Goal: Task Accomplishment & Management: Use online tool/utility

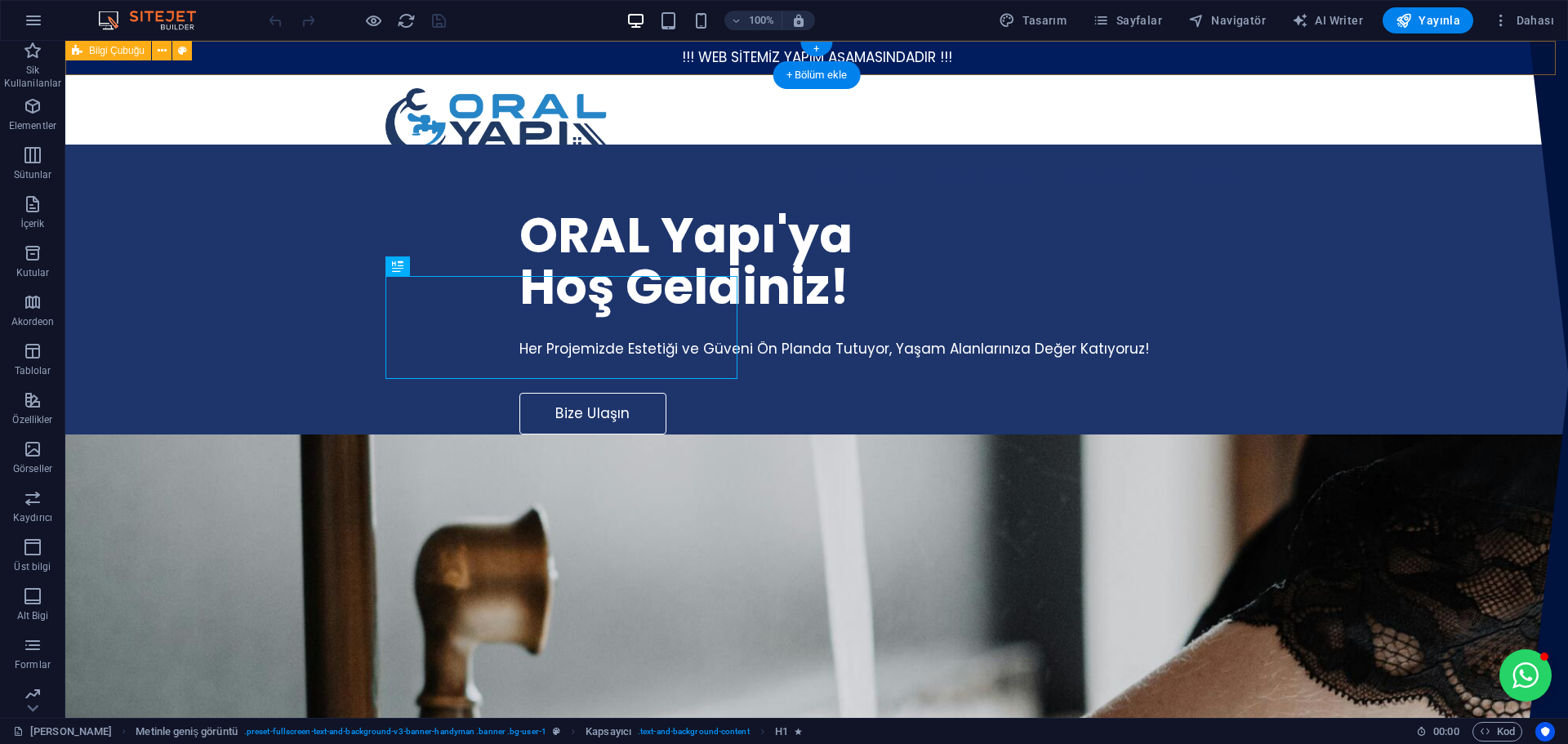
click at [235, 47] on div "!!! WEB SİTEMİZ YAPIM AŞAMASINDADIR !!!" at bounding box center [816, 58] width 1502 height 34
click at [164, 46] on icon at bounding box center [162, 52] width 9 height 18
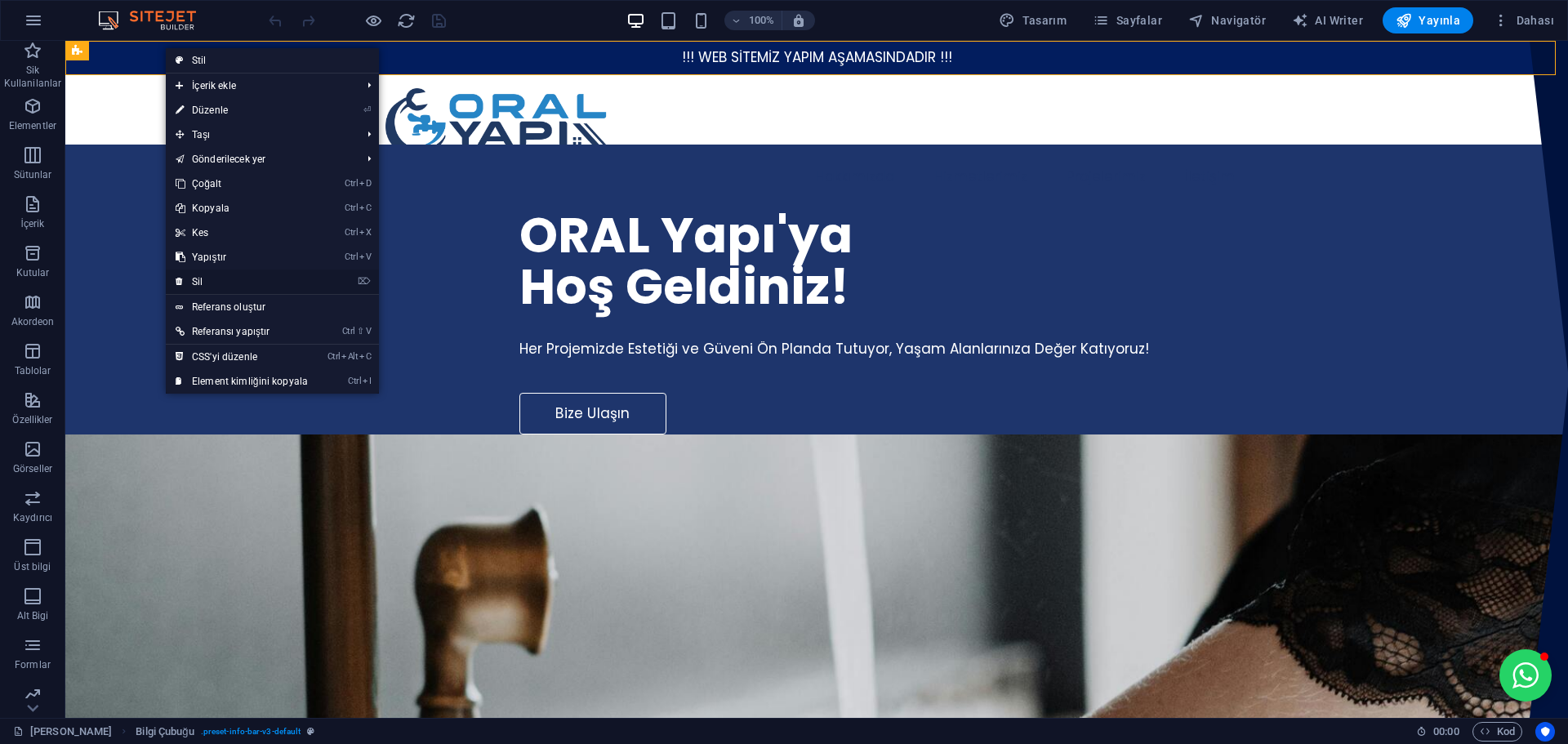
click at [234, 279] on link "⌦ Sil" at bounding box center [242, 282] width 152 height 25
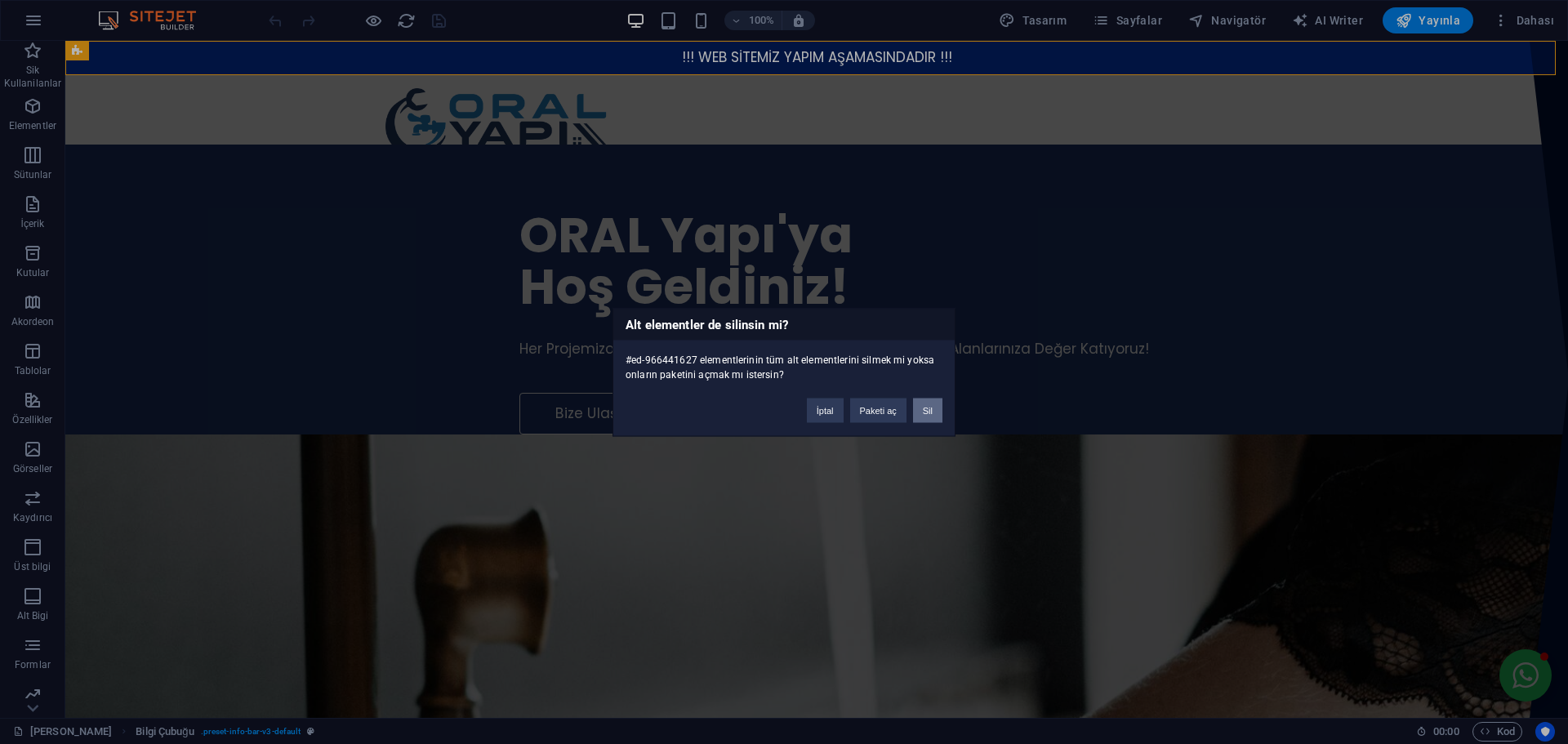
click at [930, 411] on button "Sil" at bounding box center [928, 411] width 30 height 25
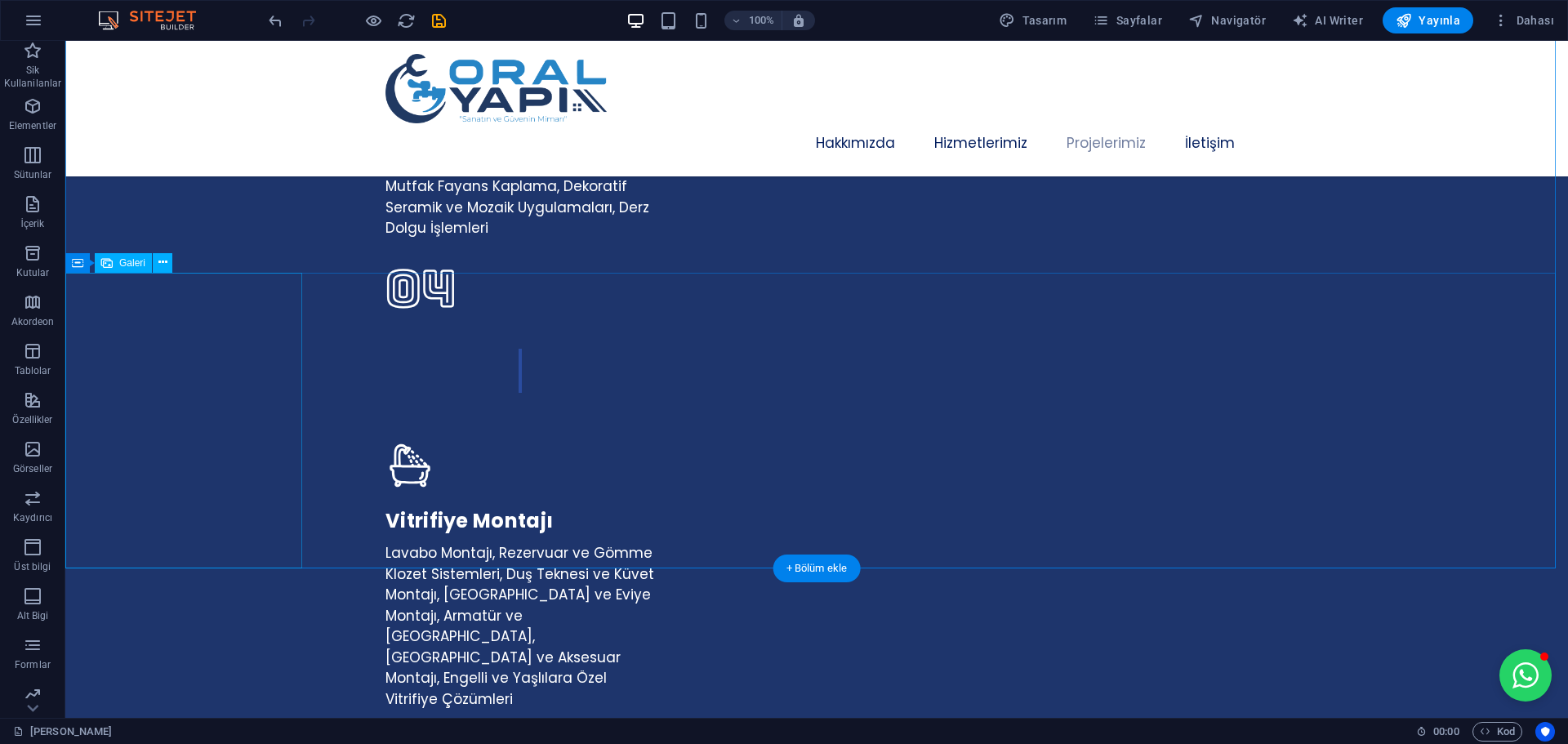
scroll to position [4166, 0]
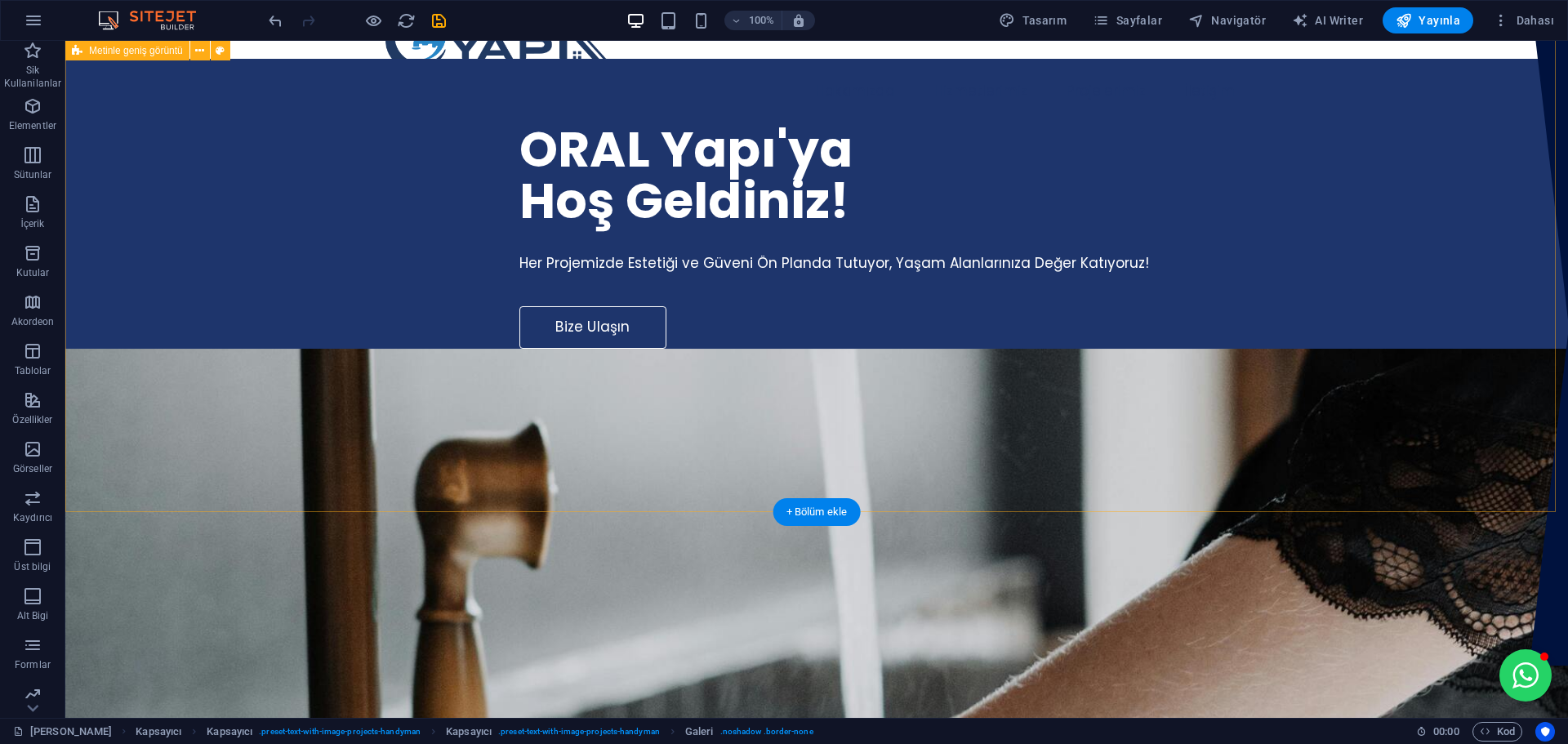
scroll to position [0, 0]
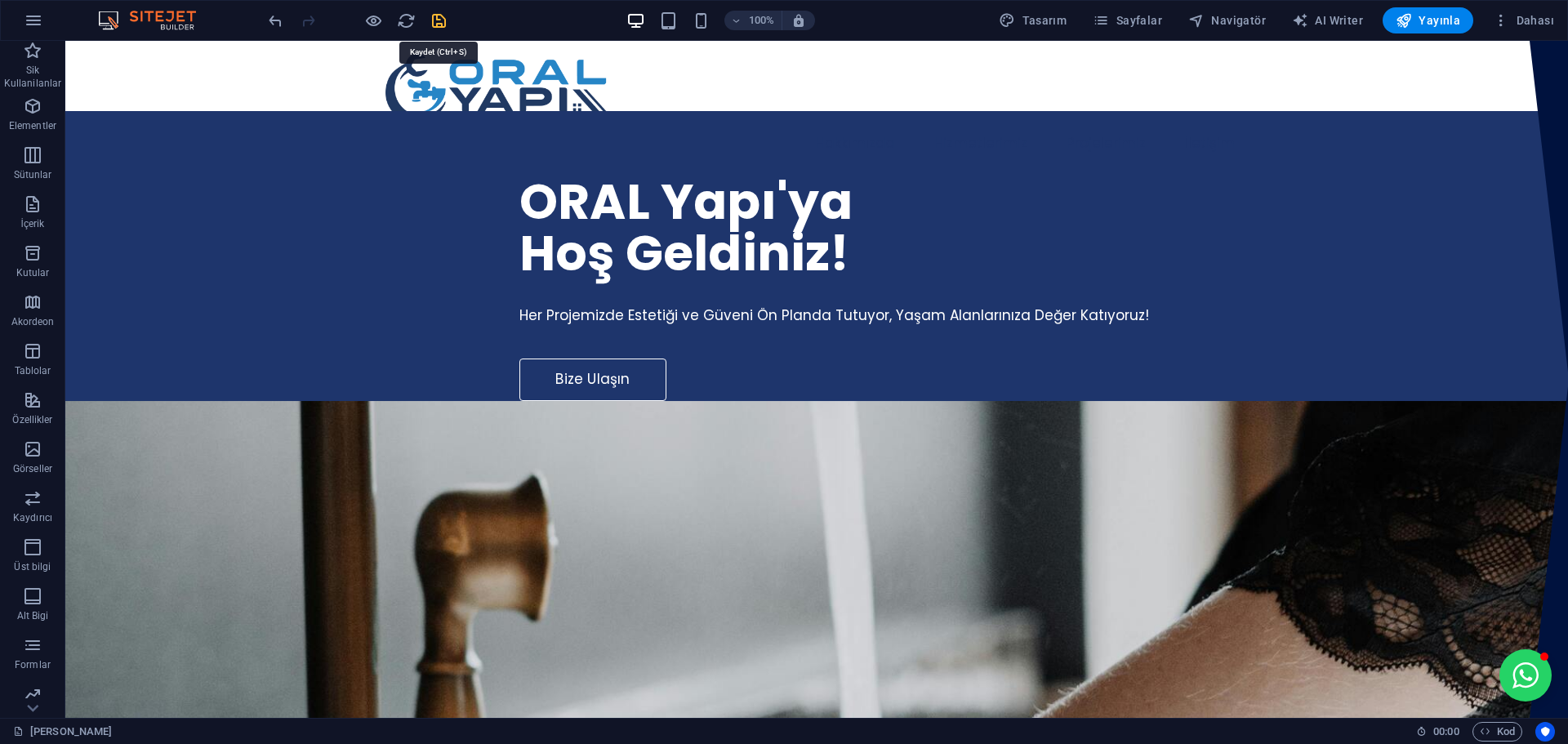
click at [441, 14] on icon "save" at bounding box center [438, 20] width 18 height 18
checkbox input "false"
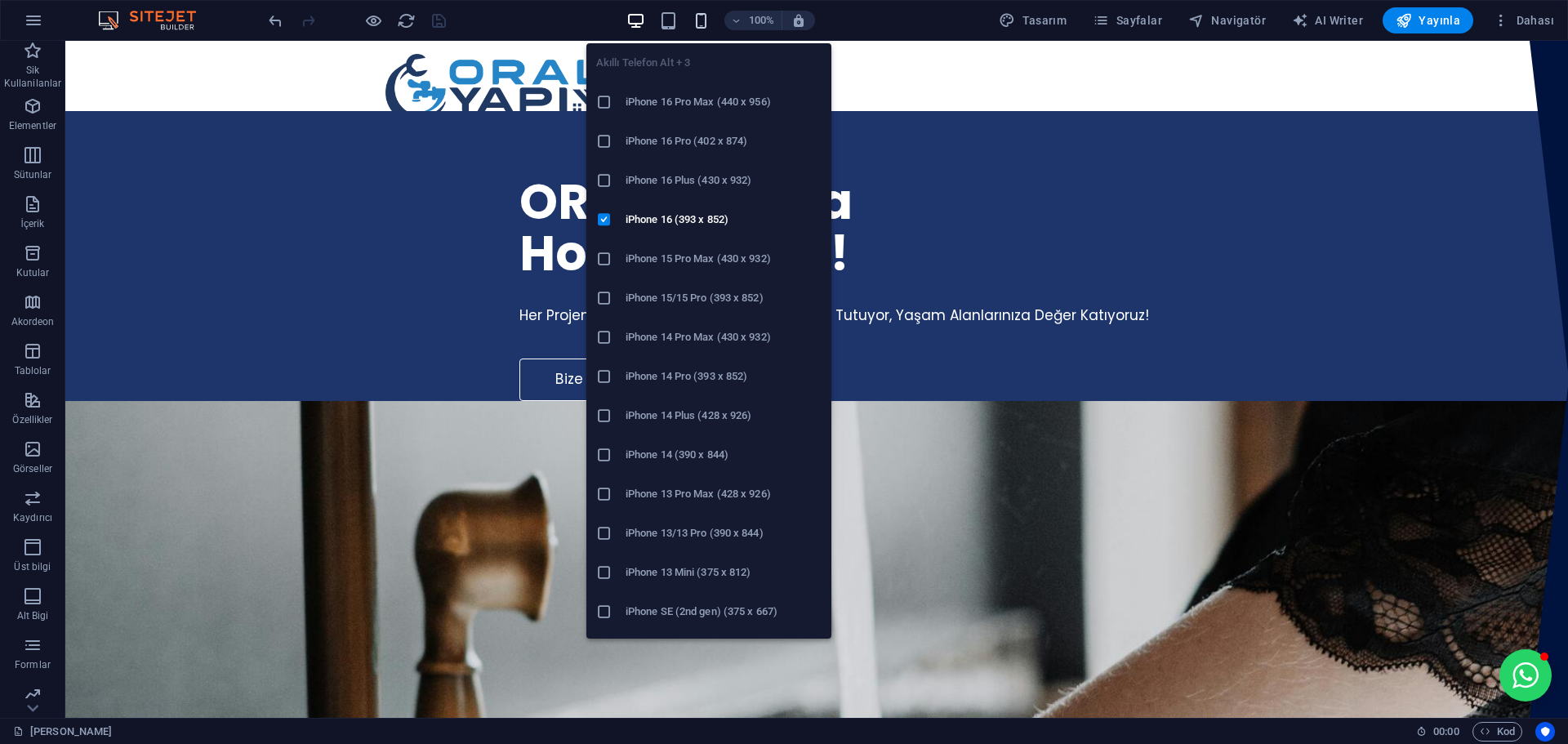
click at [709, 20] on icon "button" at bounding box center [701, 20] width 18 height 18
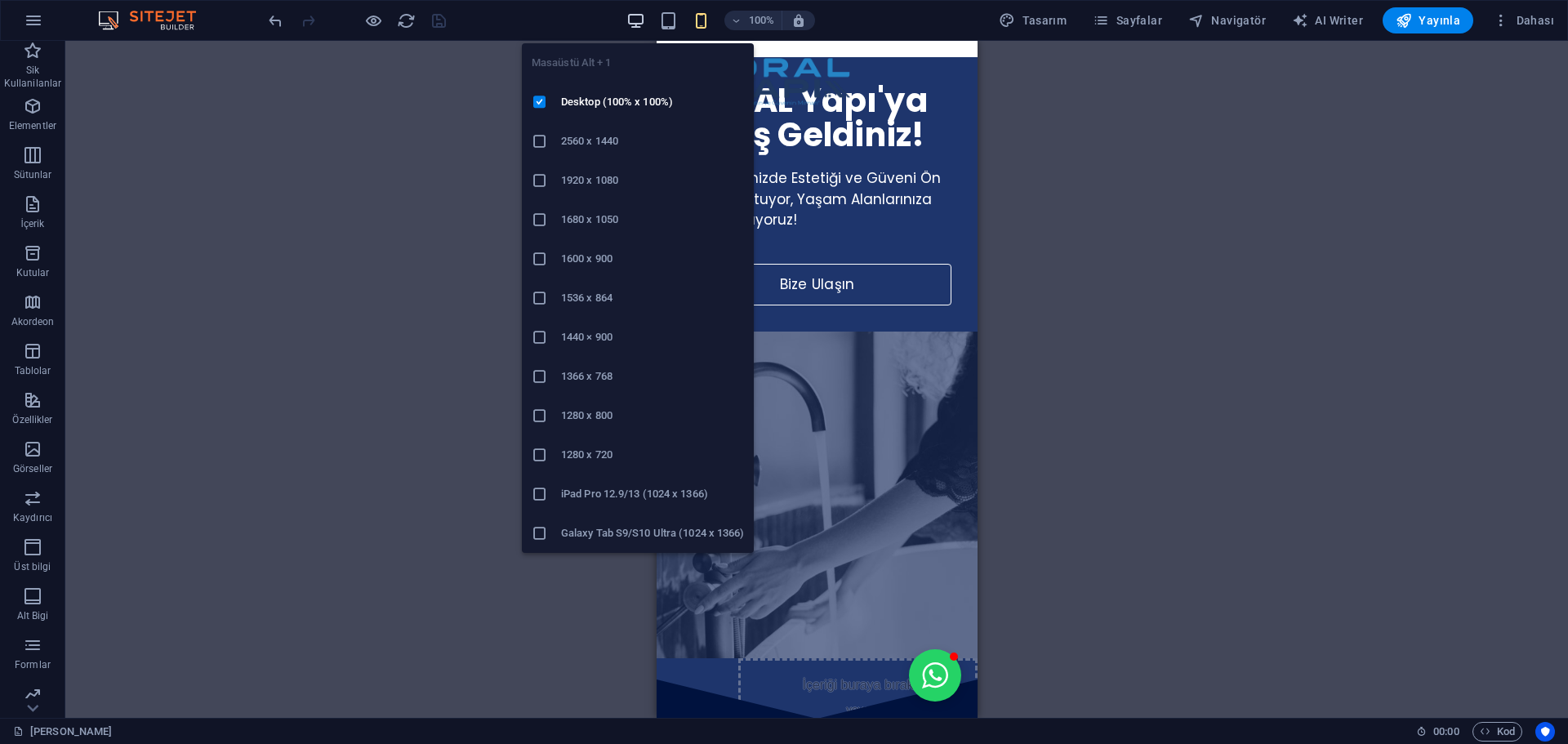
click at [632, 19] on icon "button" at bounding box center [635, 20] width 18 height 18
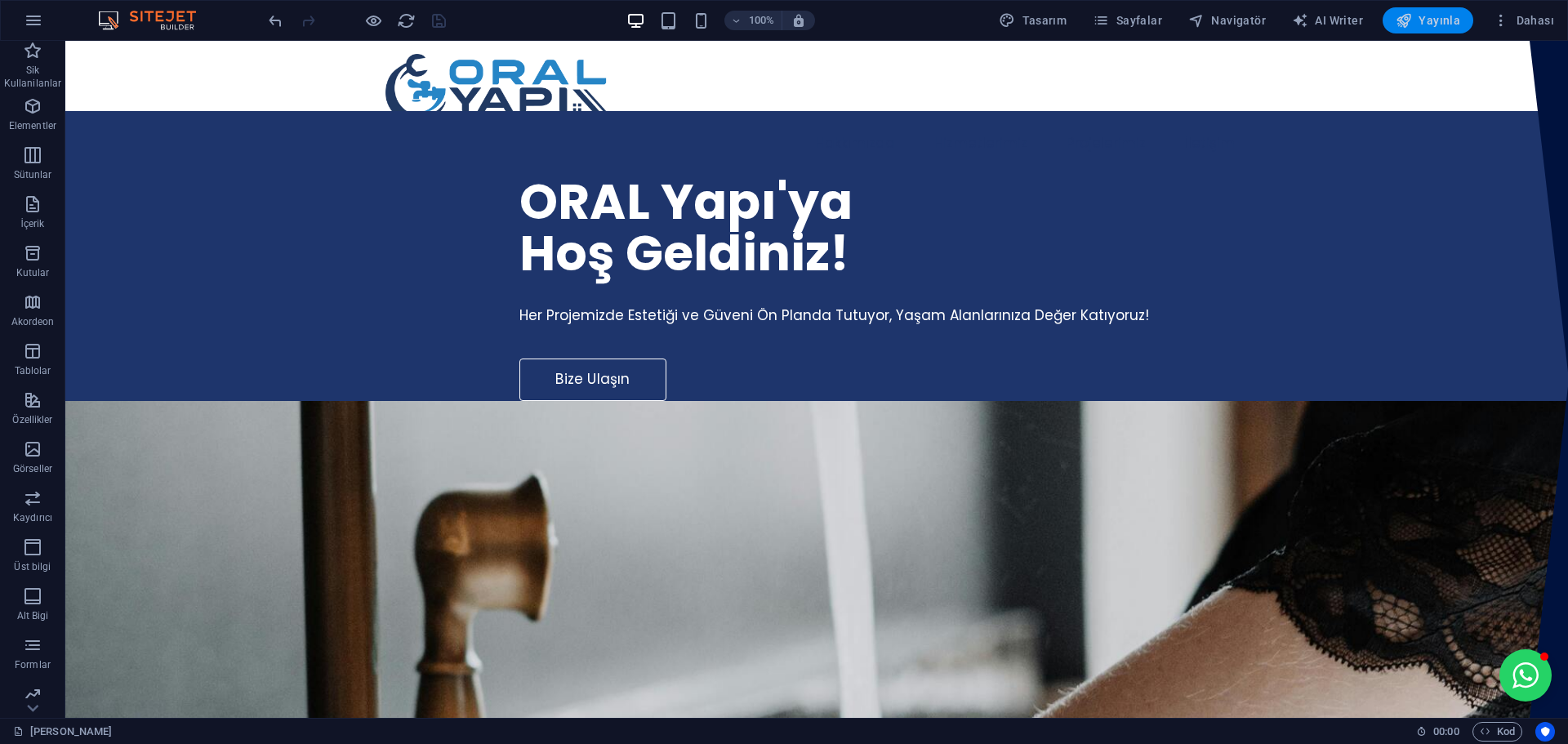
click at [1434, 18] on span "Yayınla" at bounding box center [1428, 20] width 65 height 17
